Goal: Find specific page/section: Find specific page/section

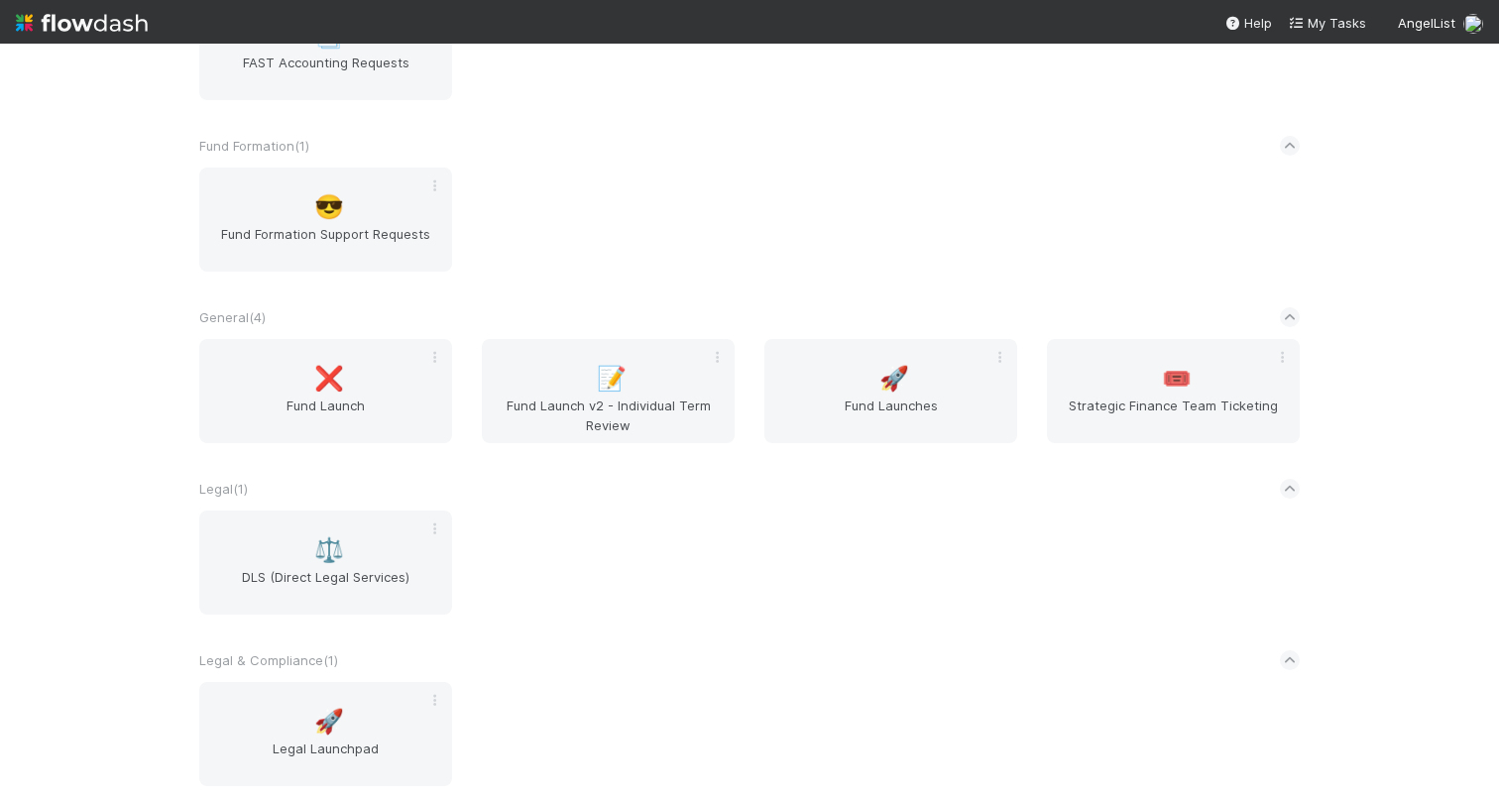
scroll to position [715, 0]
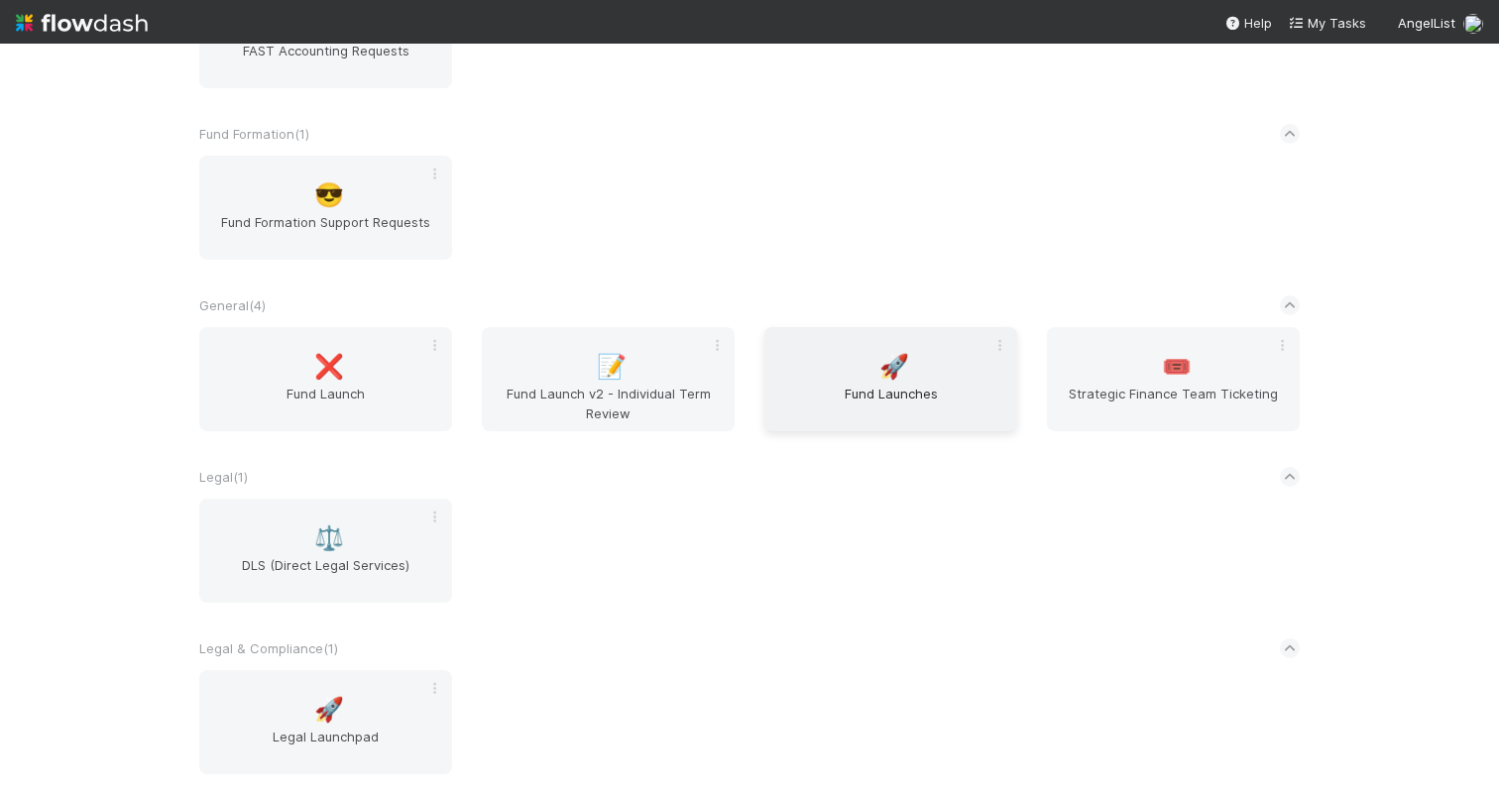
click at [863, 365] on div "🚀 Fund Launches" at bounding box center [890, 379] width 253 height 104
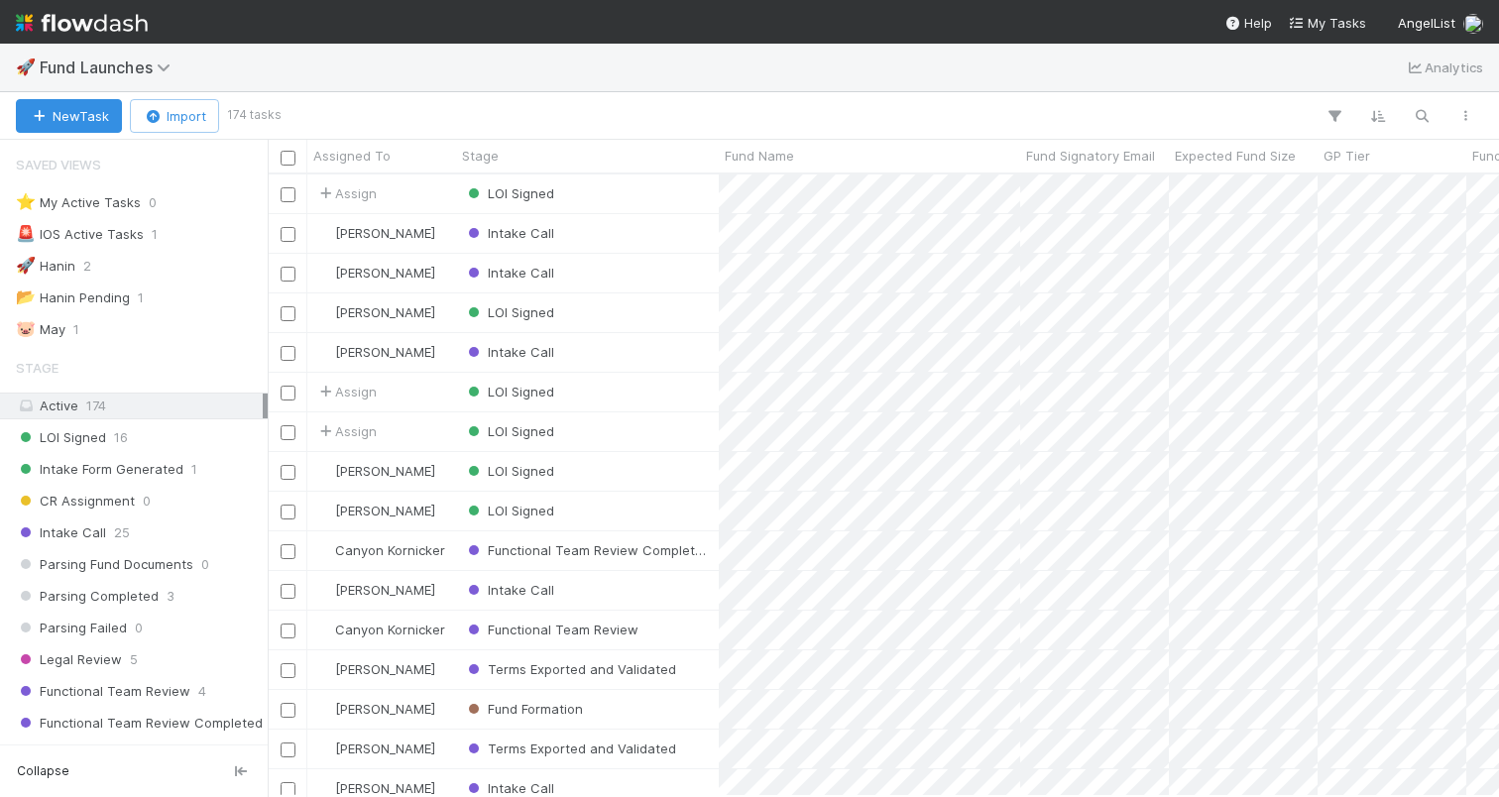
scroll to position [607, 1216]
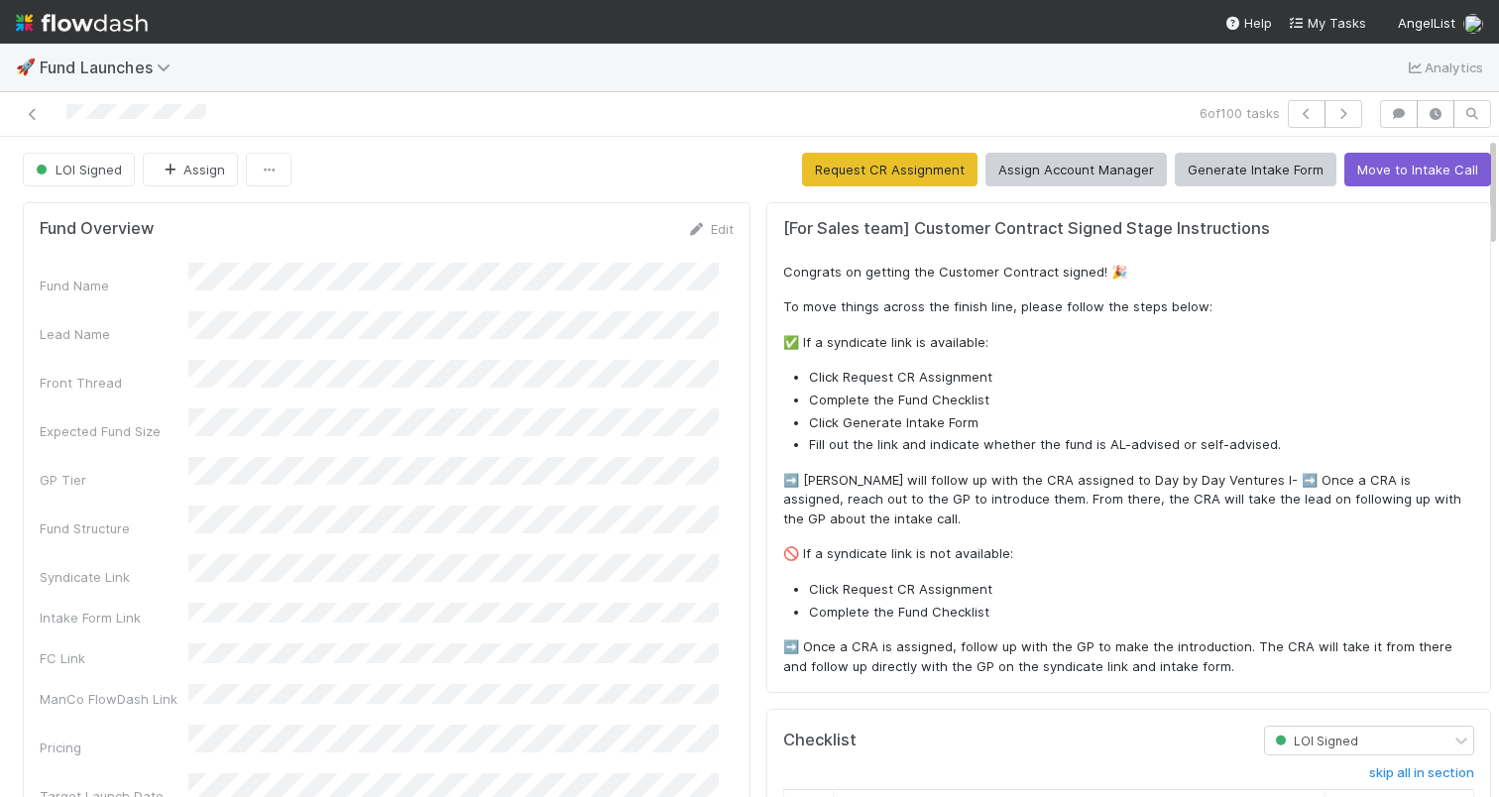
click at [99, 26] on img at bounding box center [82, 23] width 132 height 34
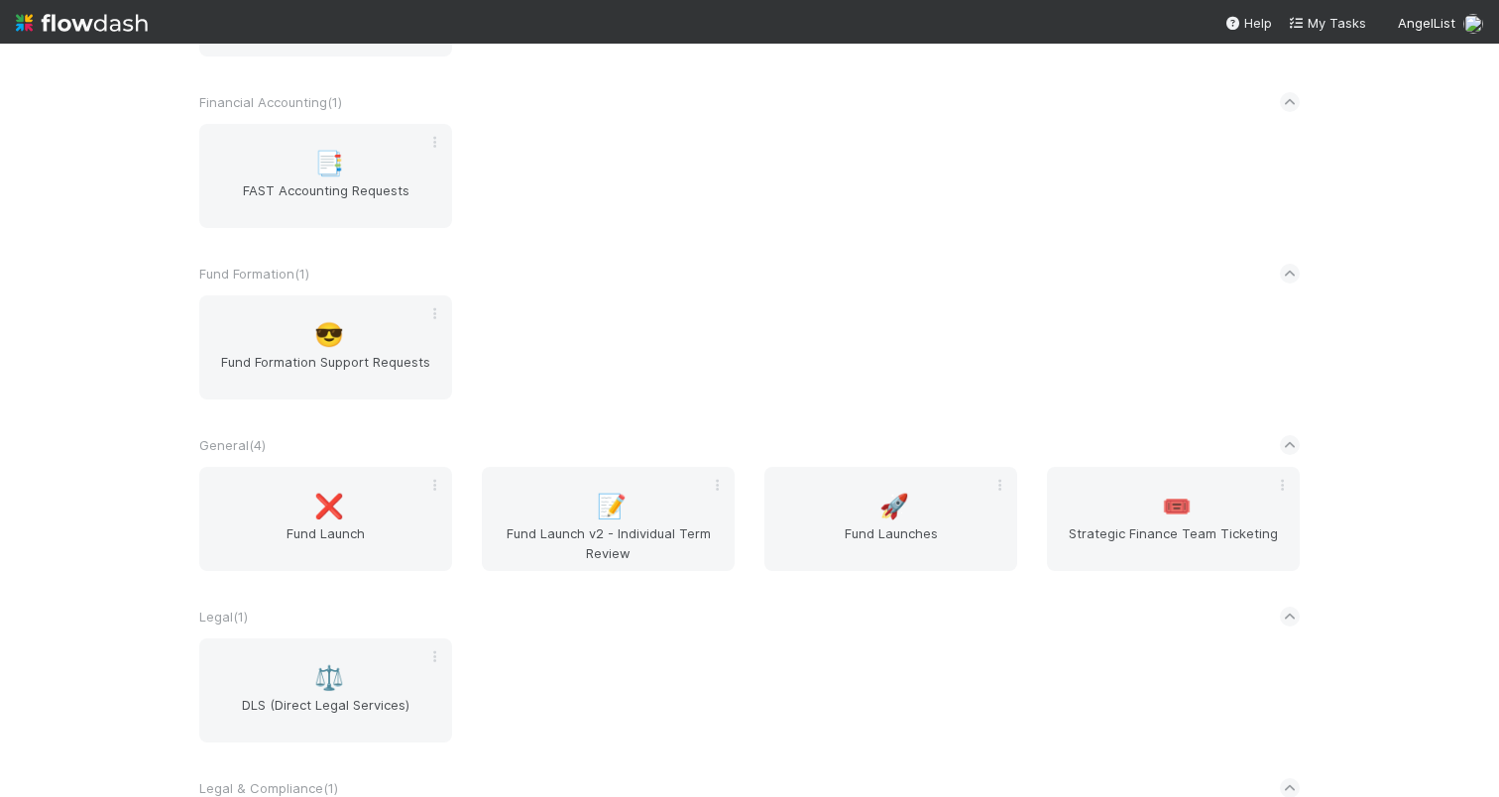
scroll to position [844, 0]
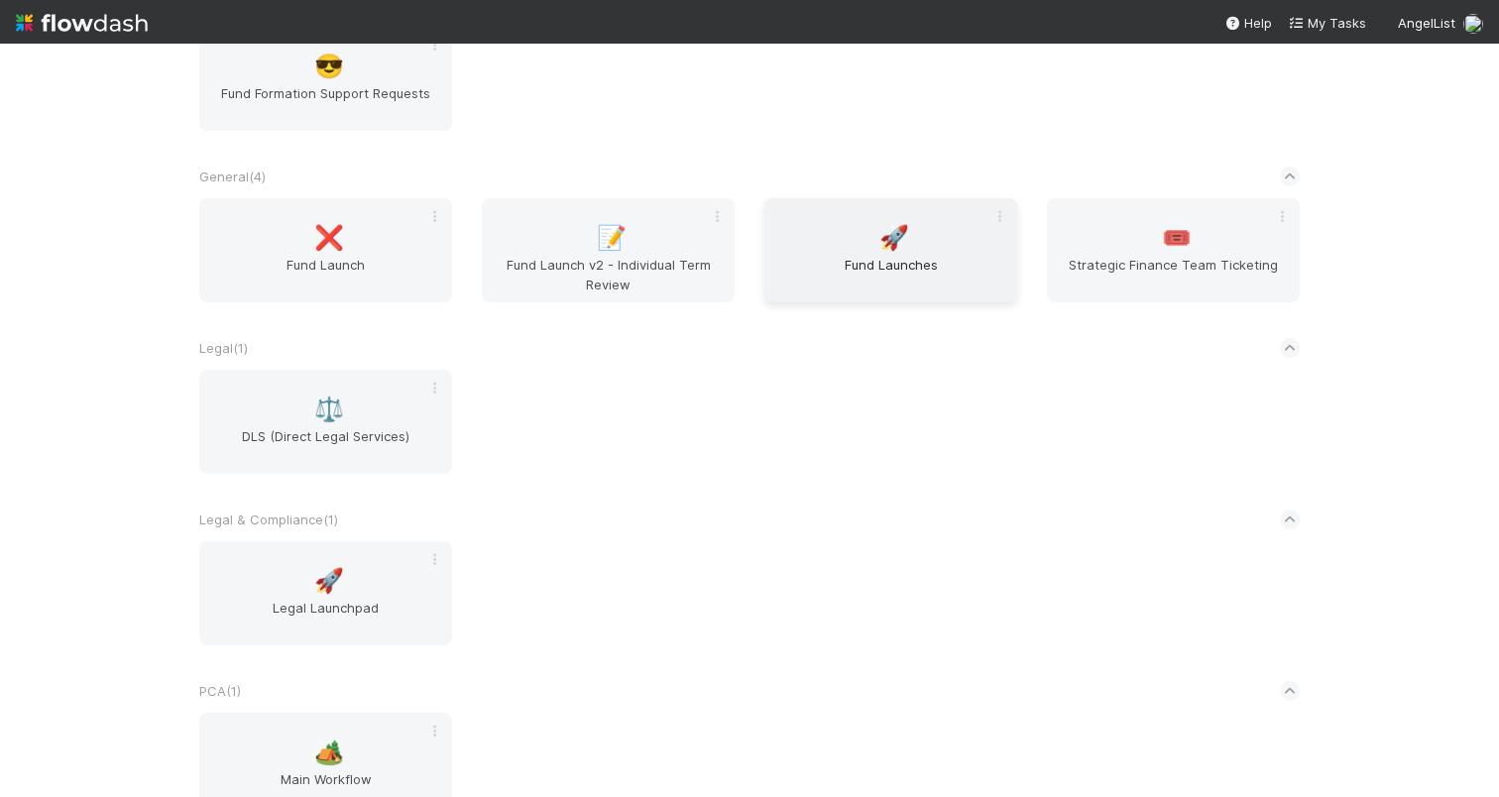
click at [852, 260] on span "Fund Launches" at bounding box center [890, 275] width 237 height 40
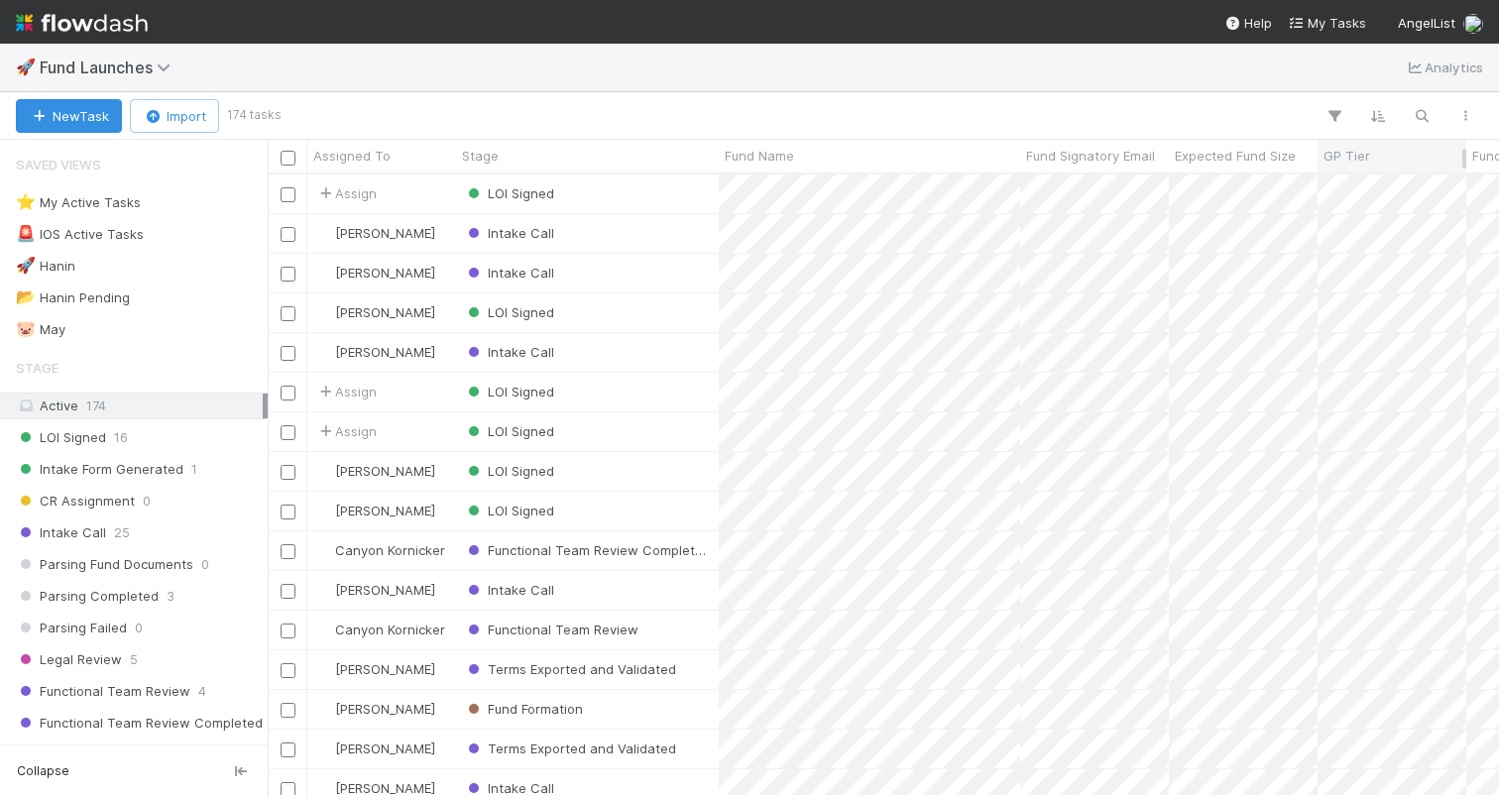
scroll to position [607, 1216]
click at [1416, 111] on icon "button" at bounding box center [1422, 116] width 20 height 18
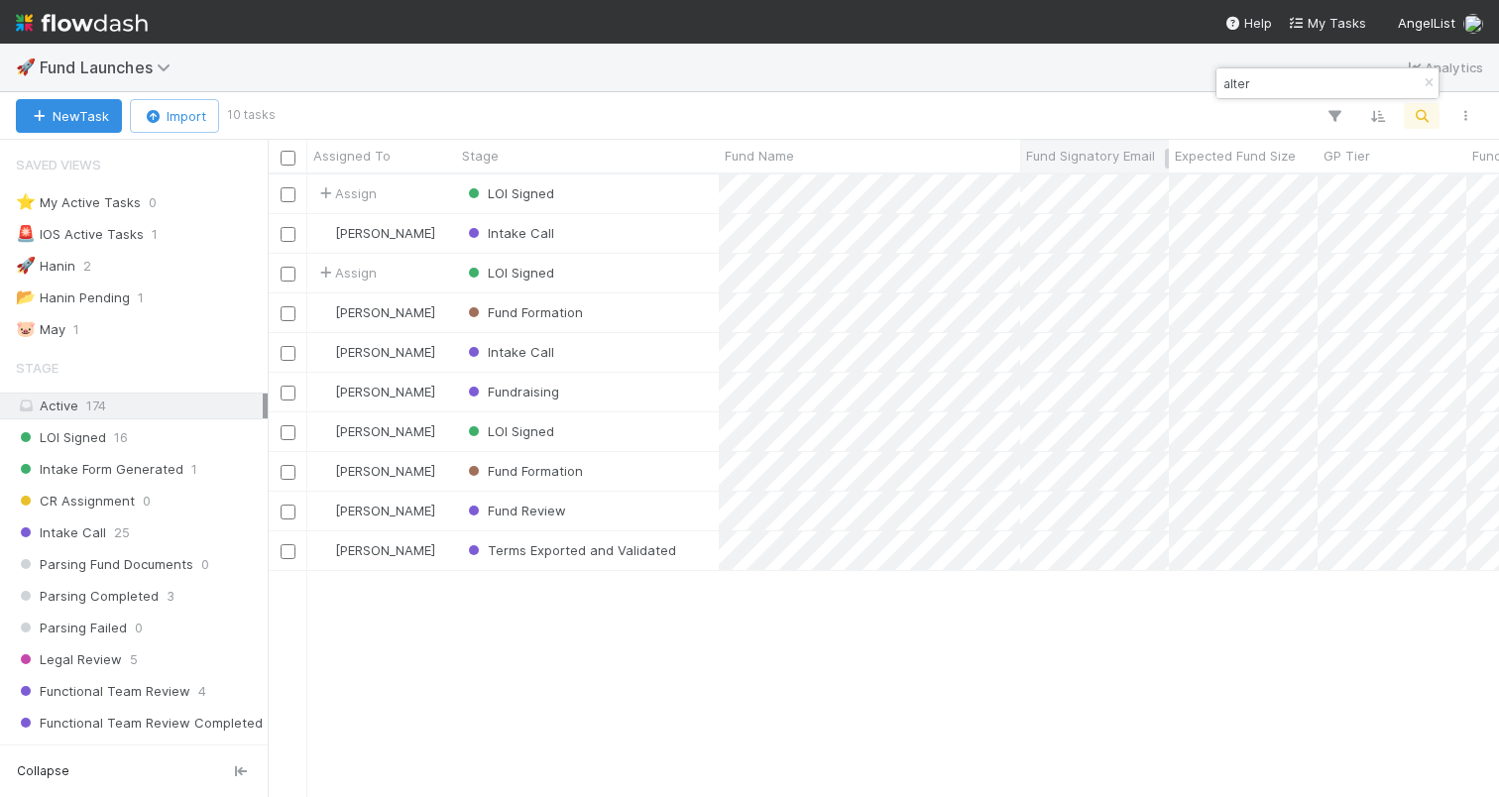
type input "alter"
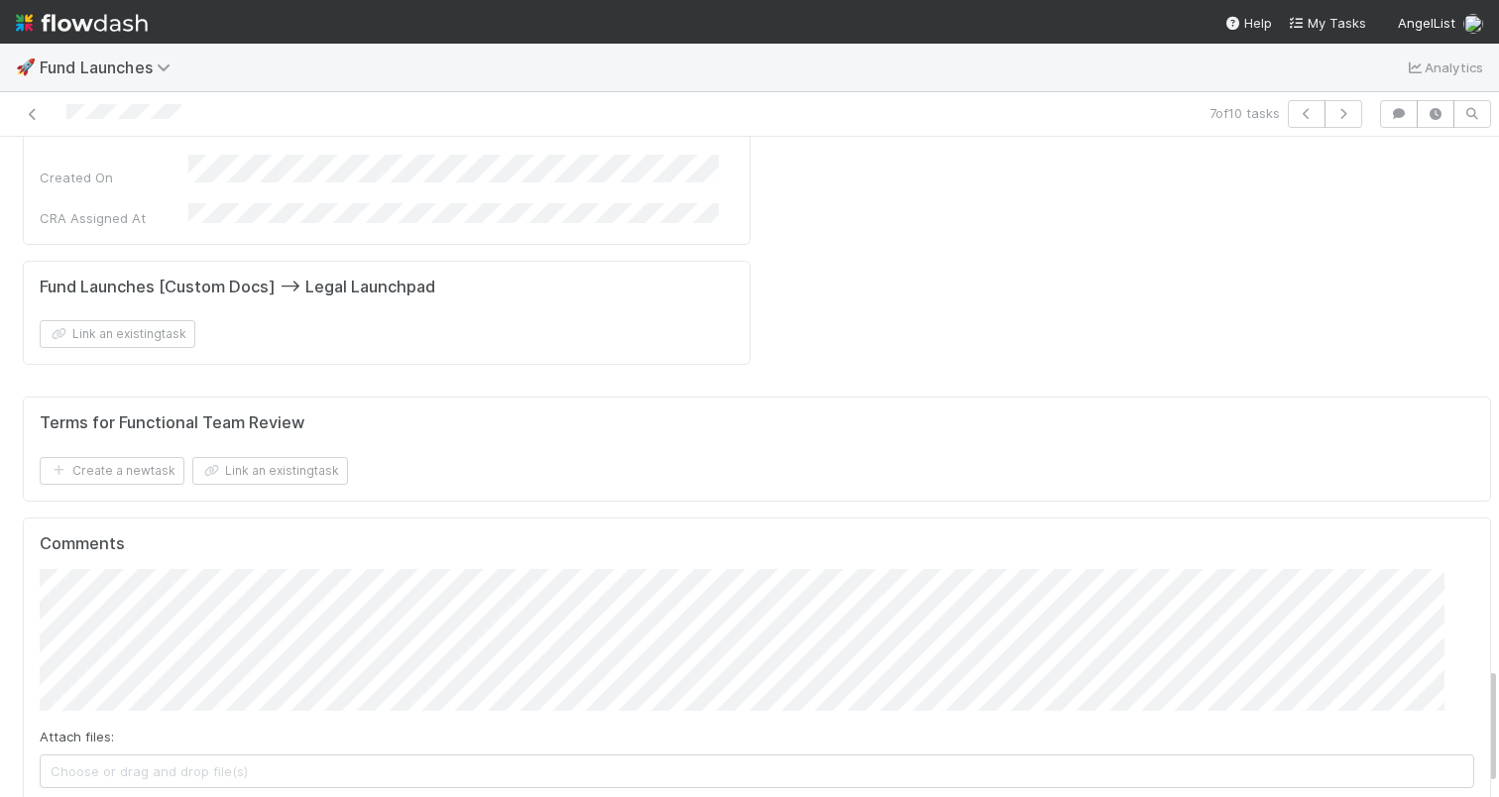
scroll to position [3043, 0]
